Goal: Task Accomplishment & Management: Complete application form

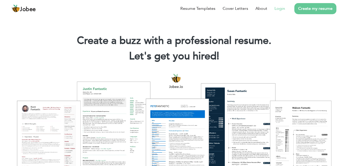
click at [278, 9] on link "Login" at bounding box center [280, 8] width 11 height 6
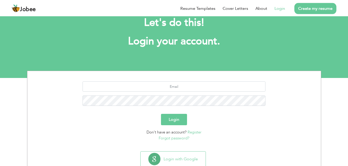
scroll to position [26, 0]
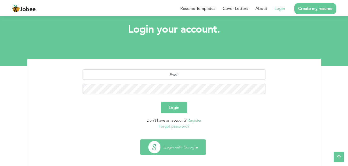
click at [200, 150] on button "Login with Google" at bounding box center [173, 147] width 65 height 15
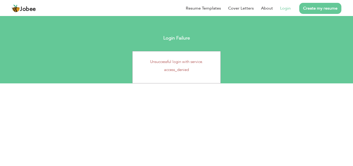
click at [321, 1] on header "Jobee Resume Templates Cover Letters About Login Create my resume Resume Create…" at bounding box center [176, 8] width 353 height 16
click at [321, 4] on link "Create my resume" at bounding box center [320, 8] width 42 height 11
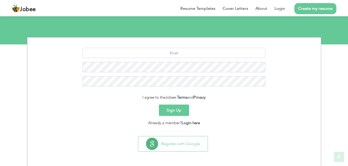
scroll to position [48, 0]
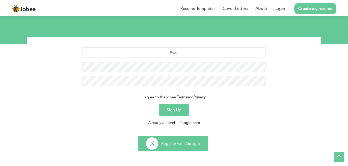
click at [188, 143] on button "Register with Google" at bounding box center [172, 143] width 69 height 15
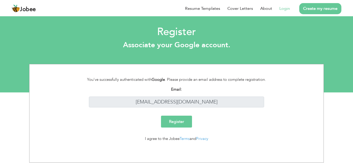
click at [179, 122] on input "Register" at bounding box center [176, 122] width 31 height 12
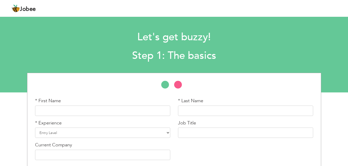
scroll to position [21, 0]
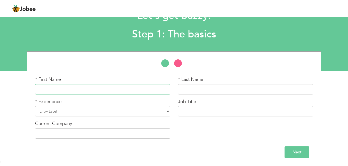
click at [116, 92] on input "text" at bounding box center [102, 89] width 135 height 10
click at [117, 90] on input "text" at bounding box center [102, 89] width 135 height 10
type input "M"
type input "Afzal"
click at [35, 106] on select "Entry Level Less than 1 Year 1 Year 2 Years 3 Years 4 Years 5 Years 6 Years 7 Y…" at bounding box center [102, 111] width 135 height 10
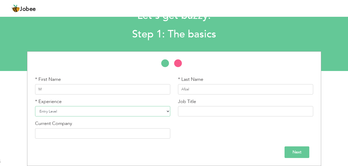
select select "17"
click option "15 Years" at bounding box center [0, 0] width 0 height 0
click at [227, 111] on input "text" at bounding box center [245, 111] width 135 height 10
paste input "mu92afzal@gmail.com"
drag, startPoint x: 226, startPoint y: 112, endPoint x: 161, endPoint y: 116, distance: 64.7
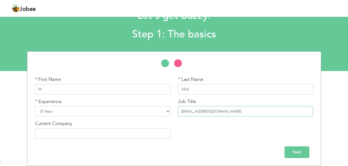
click at [178, 116] on input "mu92afzal@gmail.com" at bounding box center [245, 111] width 135 height 10
paste input "Fuel Station"
type input "Fuel Station"
click at [71, 130] on input "text" at bounding box center [102, 133] width 135 height 10
click at [289, 148] on input "Next" at bounding box center [297, 152] width 25 height 12
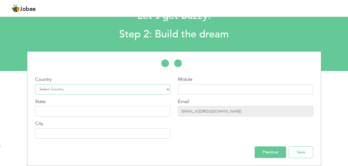
click at [35, 84] on select "Select Country Afghanistan Albania Algeria American Samoa Andorra Angola Anguil…" at bounding box center [102, 89] width 135 height 10
select select "166"
click at [196, 89] on input "text" at bounding box center [245, 89] width 135 height 10
type input "03444604781"
click at [73, 135] on input "text" at bounding box center [102, 133] width 135 height 10
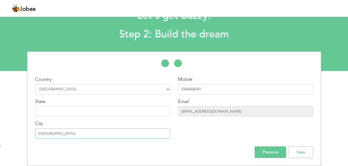
type input "Lahore"
click at [98, 118] on div "Country Select Country Afghanistan Albania Algeria American Samoa Andorra Angol…" at bounding box center [102, 109] width 143 height 66
click at [105, 111] on input "text" at bounding box center [102, 111] width 135 height 10
type input "p"
type input "Pakistan"
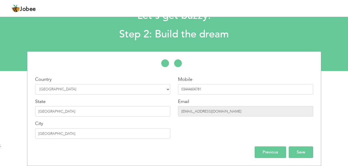
click at [297, 151] on input "Save" at bounding box center [301, 152] width 25 height 12
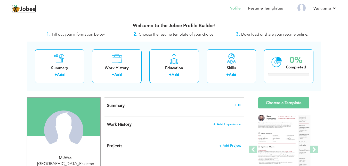
click at [21, 9] on span "Jobee" at bounding box center [28, 9] width 16 height 6
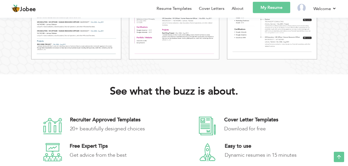
scroll to position [684, 0]
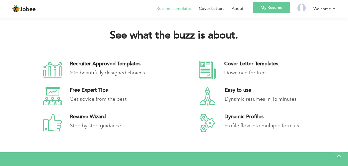
click at [179, 12] on li "Resume Templates" at bounding box center [170, 9] width 42 height 15
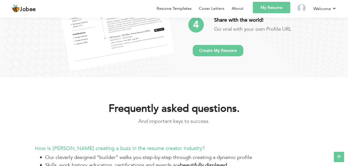
scroll to position [1054, 0]
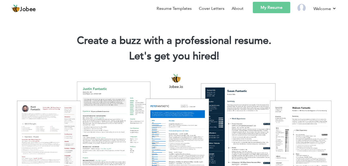
click at [271, 5] on link "My Resume" at bounding box center [271, 7] width 37 height 11
